Goal: Navigation & Orientation: Find specific page/section

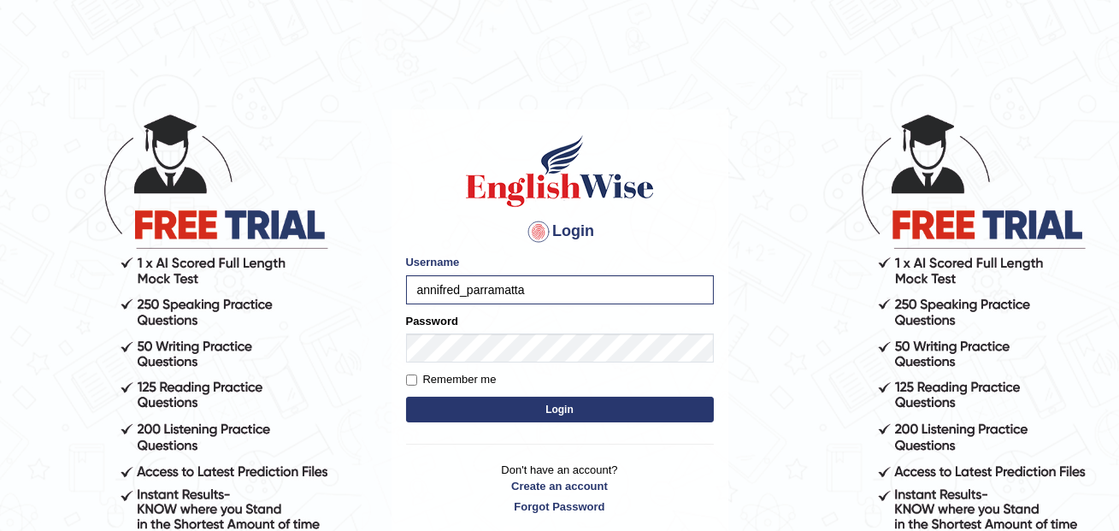
click at [523, 405] on button "Login" at bounding box center [560, 410] width 308 height 26
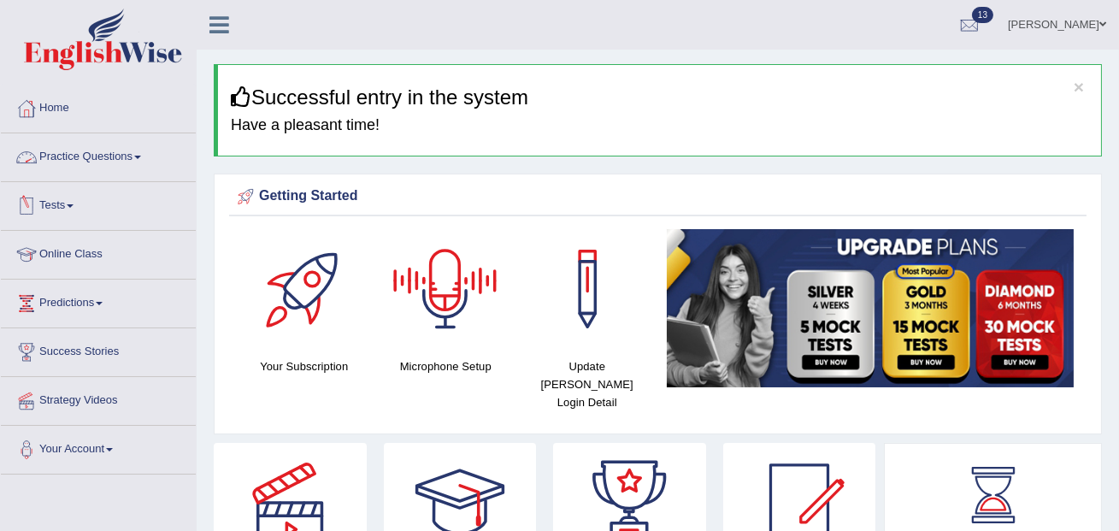
click at [67, 204] on link "Tests" at bounding box center [98, 203] width 195 height 43
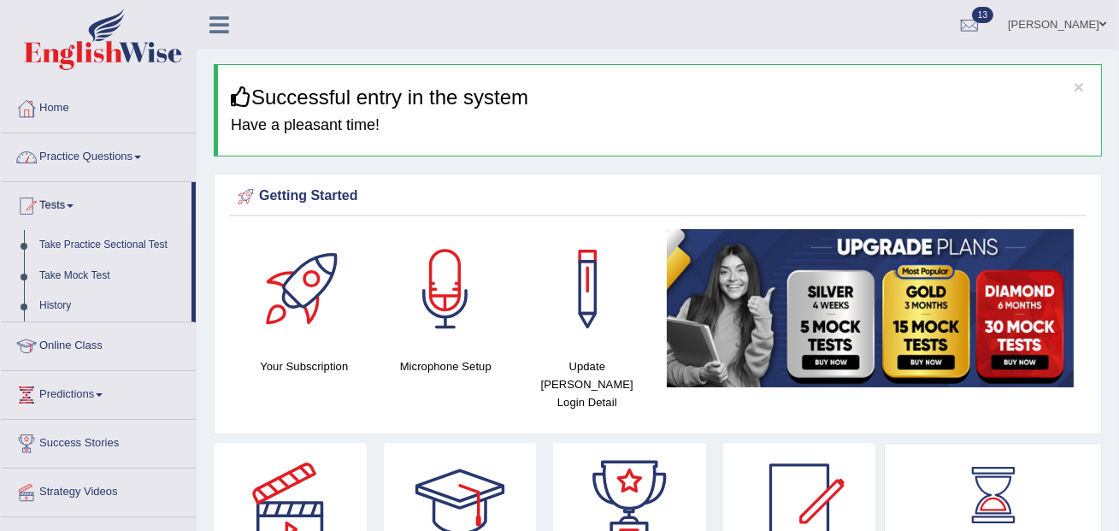
click at [144, 163] on link "Practice Questions" at bounding box center [98, 154] width 195 height 43
